Goal: Task Accomplishment & Management: Manage account settings

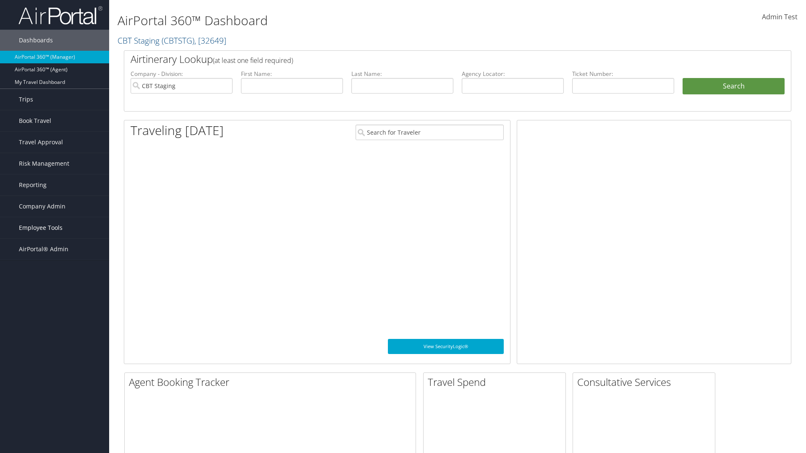
click at [55, 228] on span "Employee Tools" at bounding box center [41, 227] width 44 height 21
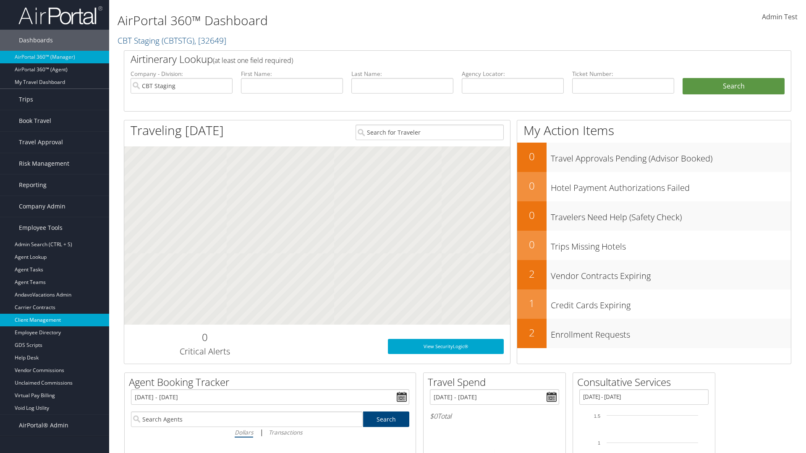
click at [55, 320] on link "Client Management" at bounding box center [54, 320] width 109 height 13
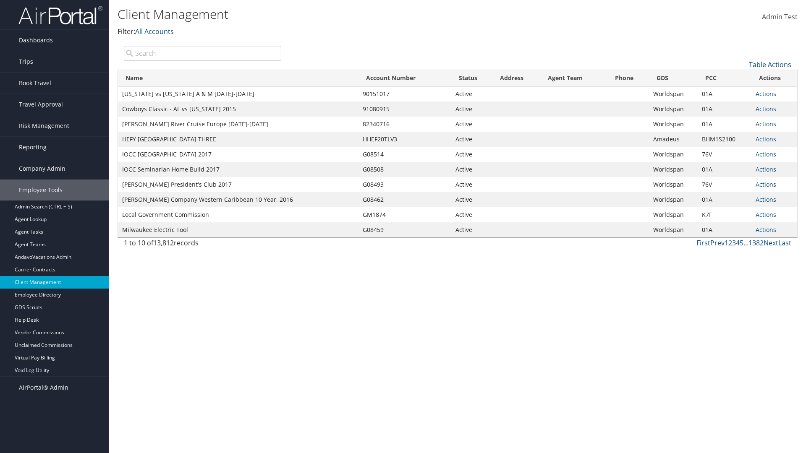
click at [766, 94] on link "Actions" at bounding box center [765, 94] width 21 height 8
click at [737, 106] on link "View Client" at bounding box center [738, 106] width 72 height 14
click at [766, 94] on link "Actions" at bounding box center [765, 94] width 21 height 8
click at [737, 120] on link "Company Settings" at bounding box center [738, 120] width 72 height 14
